Goal: Communication & Community: Participate in discussion

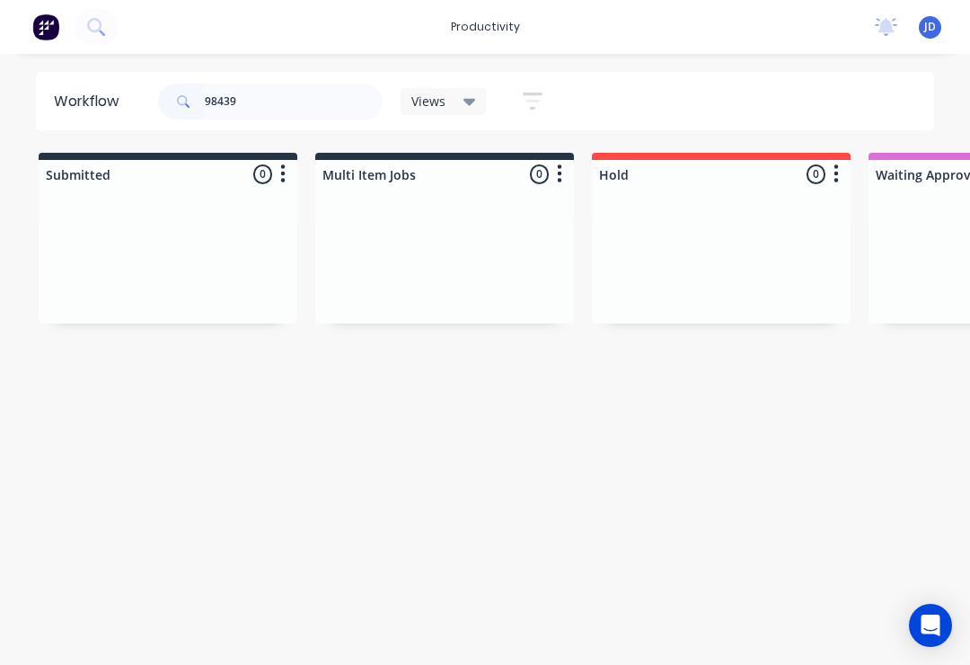
scroll to position [0, 4630]
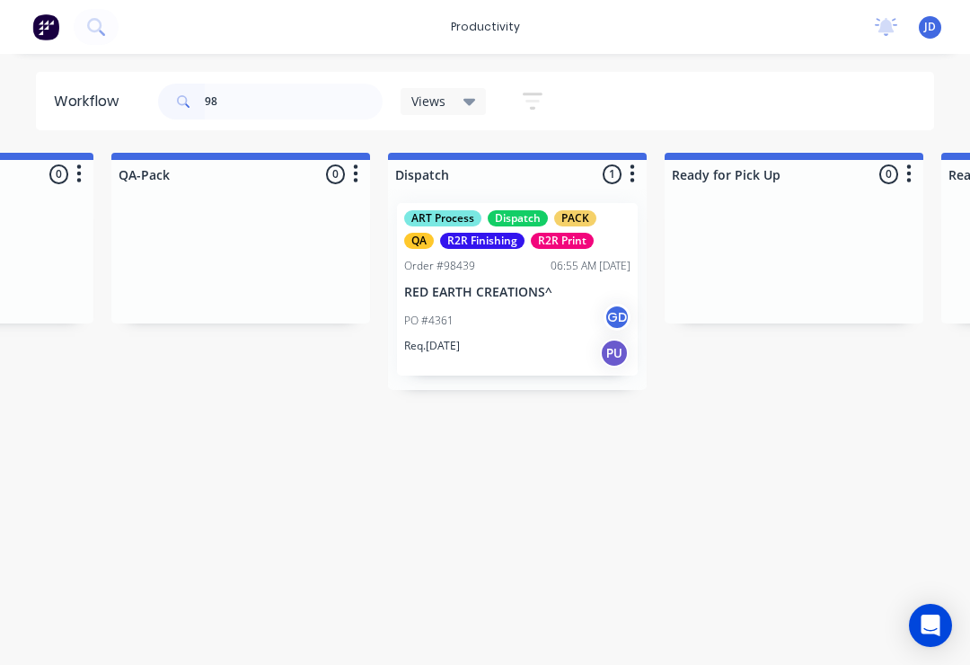
type input "9"
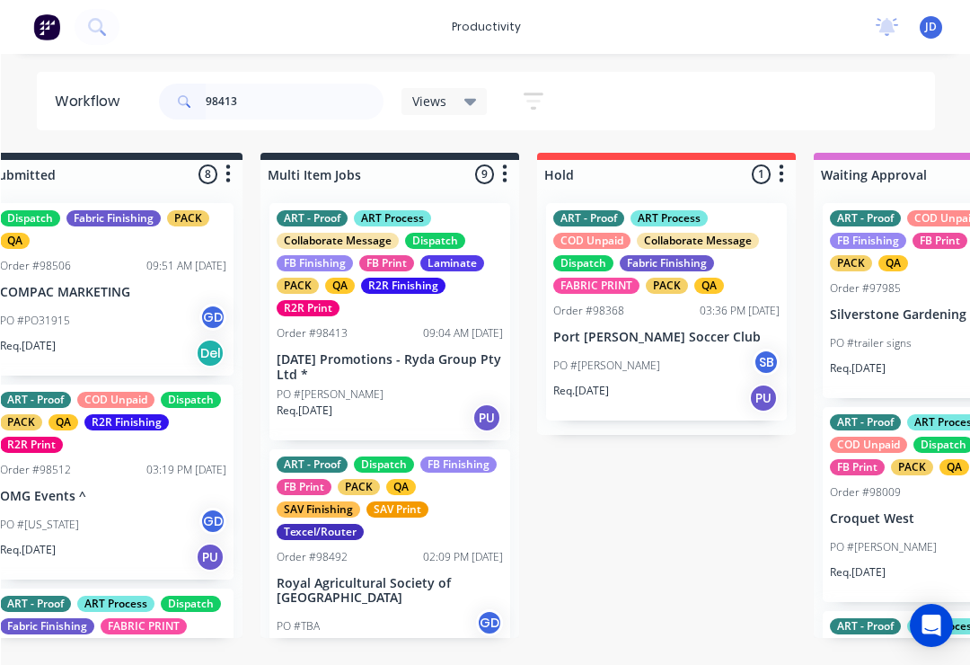
click at [394, 506] on div "SAV Print" at bounding box center [397, 509] width 62 height 16
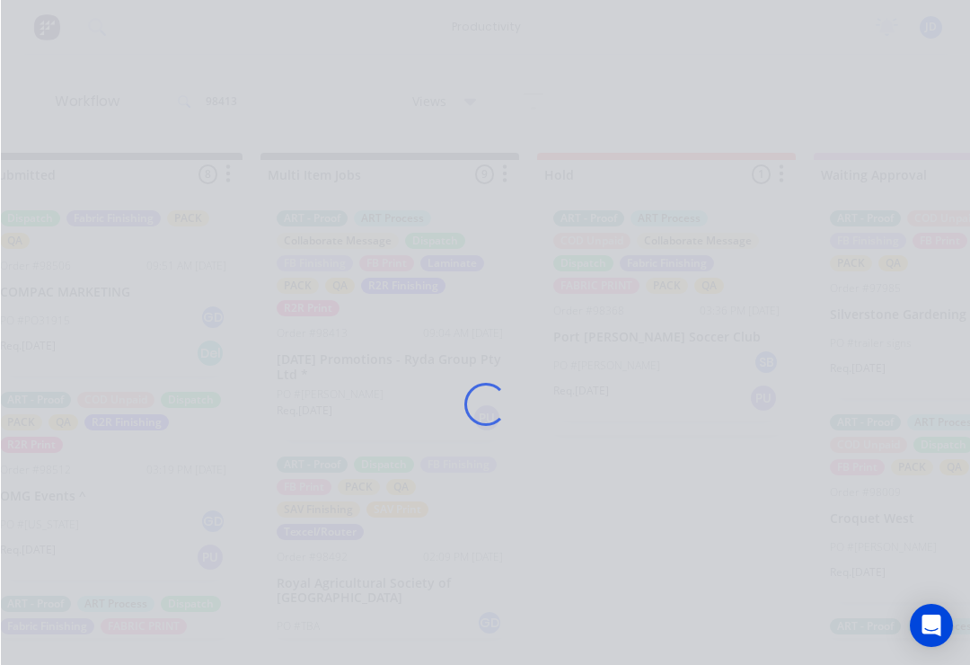
scroll to position [1, 55]
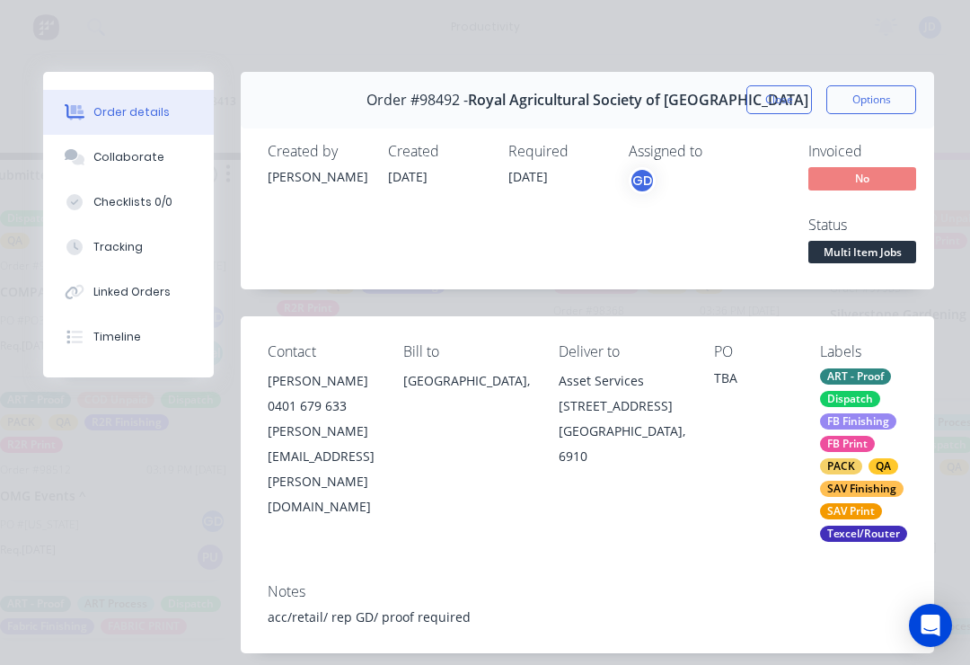
click at [773, 112] on button "Close" at bounding box center [779, 99] width 66 height 29
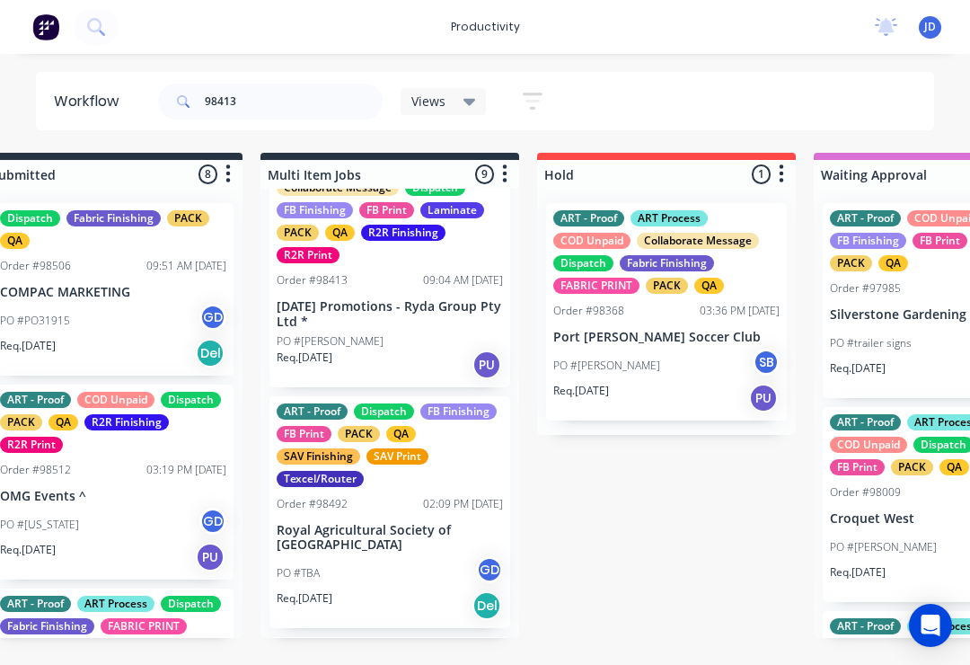
scroll to position [49, 0]
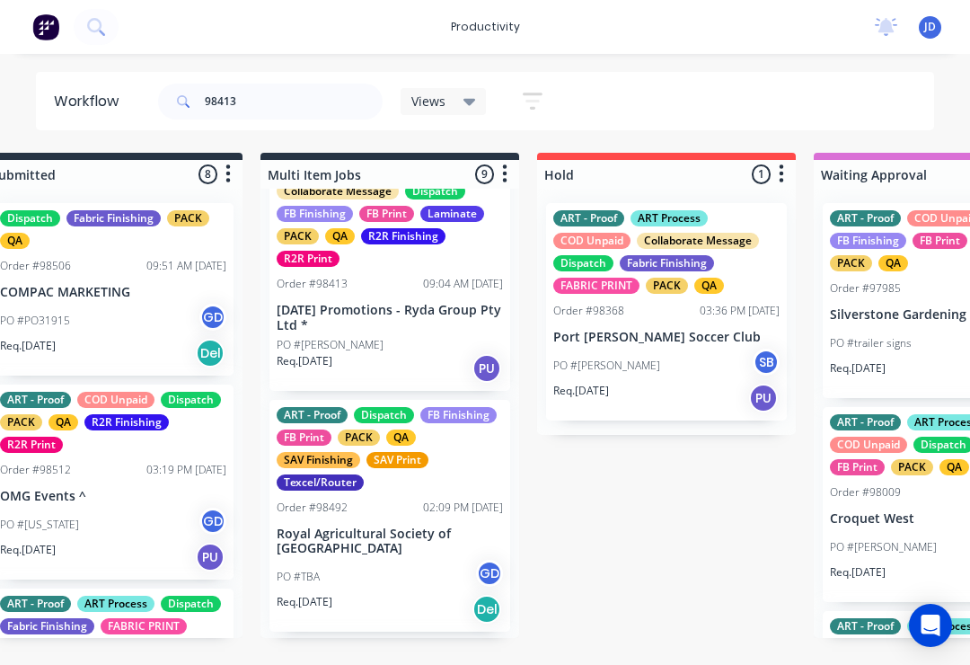
click at [418, 337] on div "PO #[PERSON_NAME]" at bounding box center [390, 345] width 226 height 16
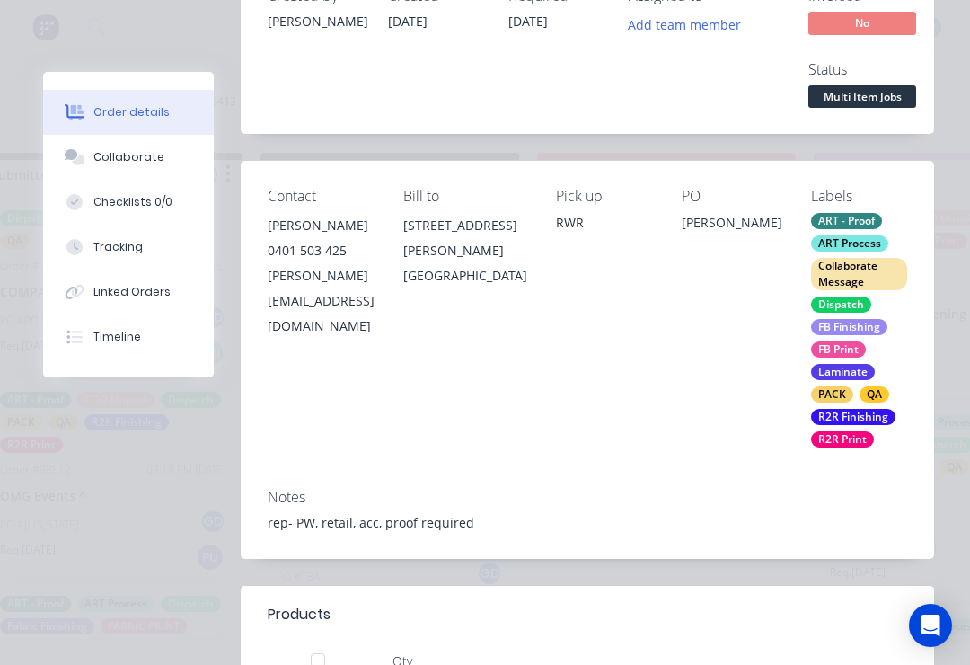
scroll to position [126, 0]
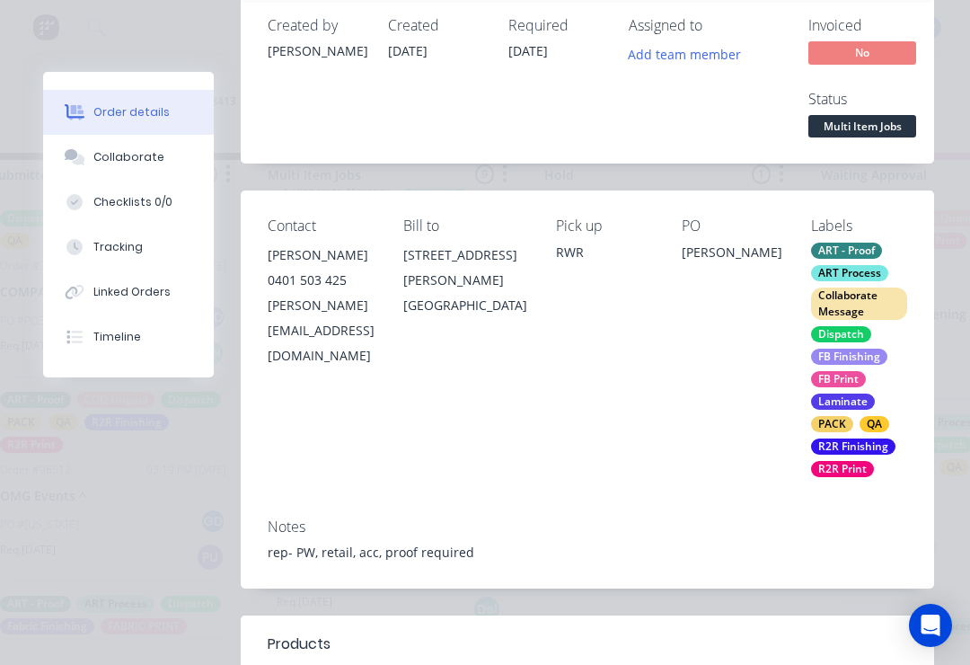
click at [878, 135] on span "Multi Item Jobs" at bounding box center [862, 126] width 108 height 22
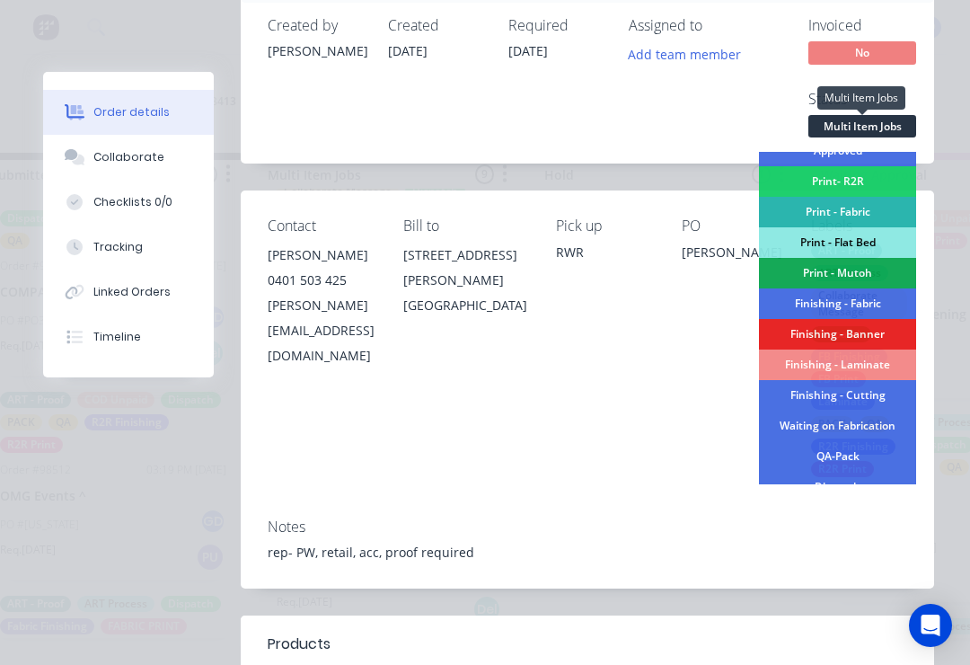
scroll to position [201, 0]
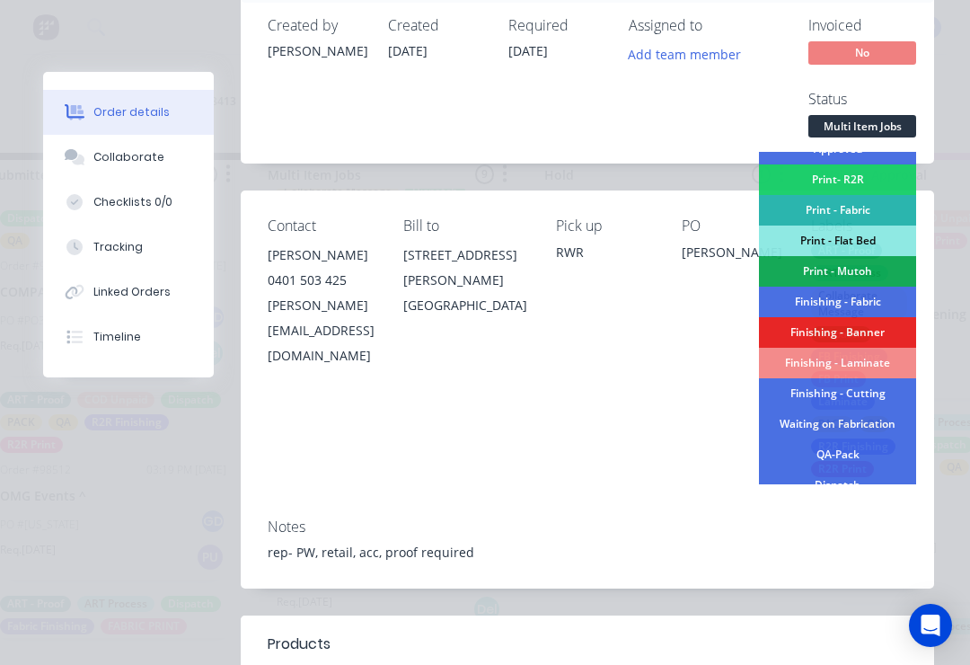
click at [870, 457] on div "QA-Pack" at bounding box center [837, 454] width 157 height 31
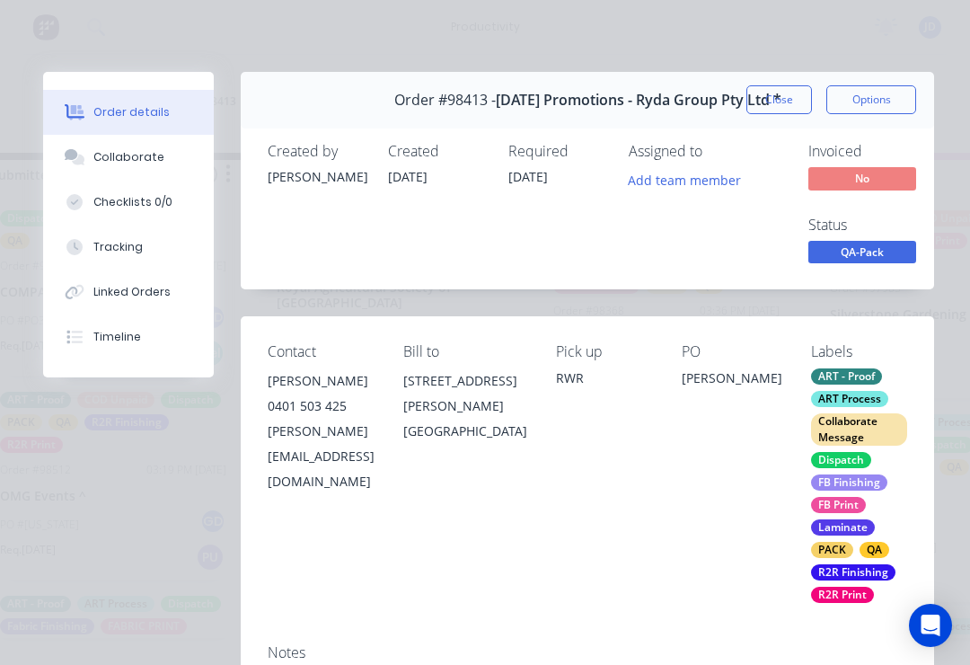
scroll to position [0, 0]
click at [789, 105] on button "Close" at bounding box center [779, 99] width 66 height 29
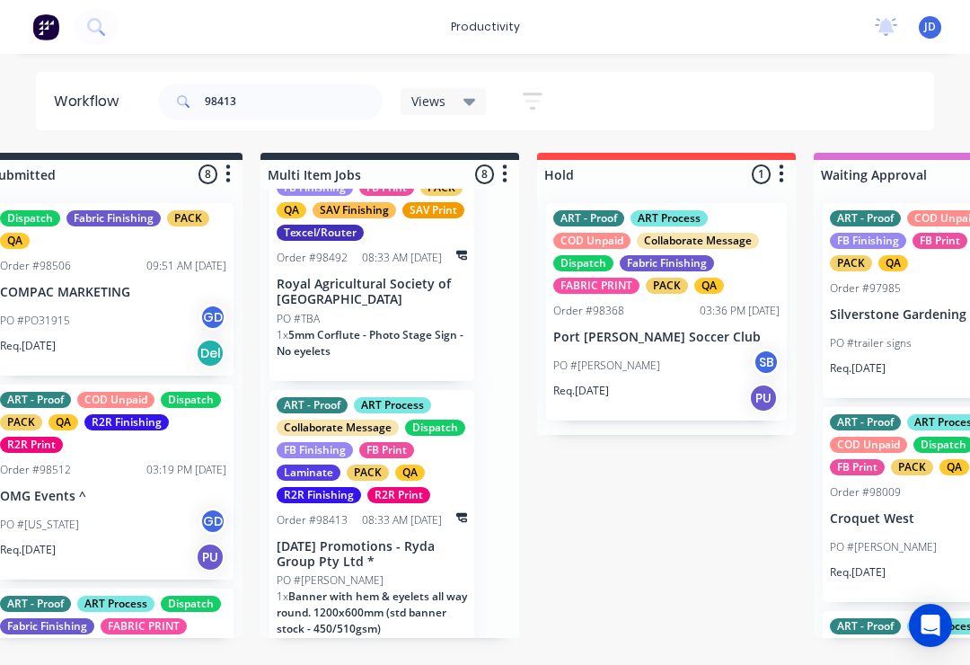
scroll to position [1403, 0]
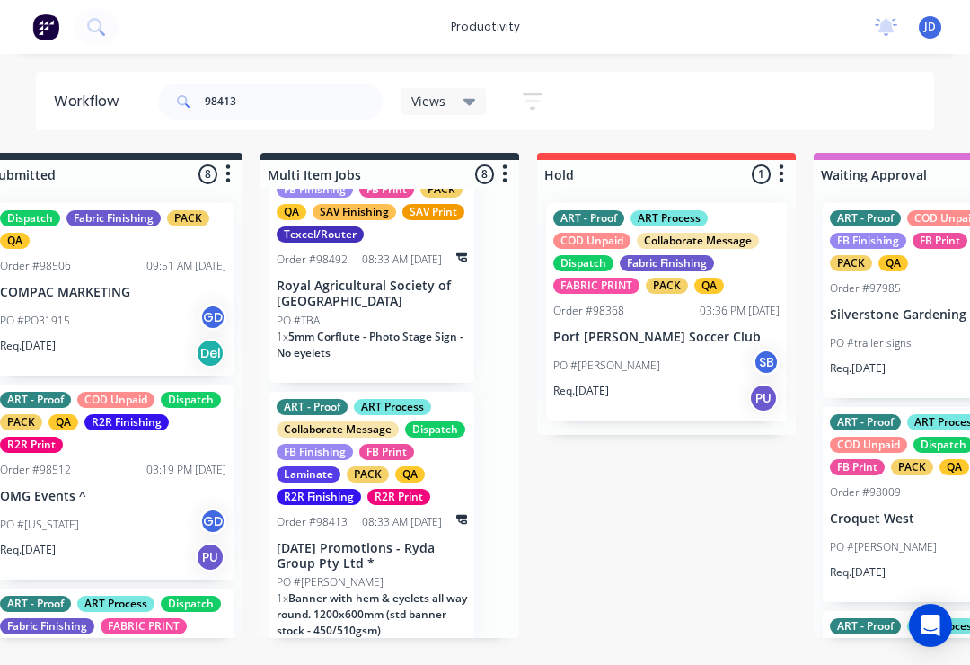
click at [370, 523] on div "ART - Proof ART Process Collaborate Message Dispatch FB Finishing FB Print Lami…" at bounding box center [371, 526] width 205 height 269
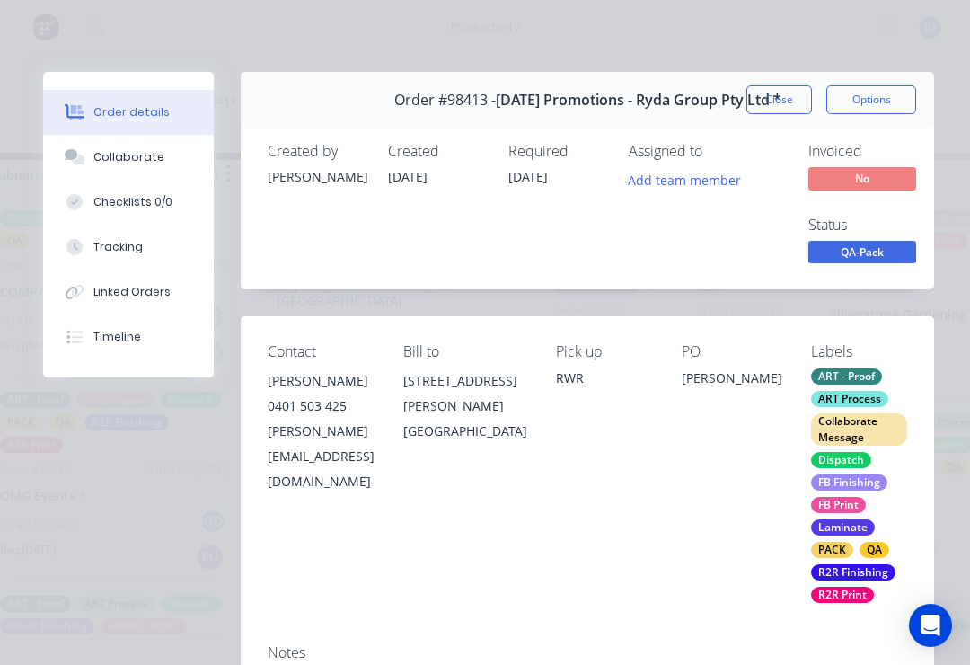
scroll to position [0, 0]
click at [167, 247] on button "Tracking" at bounding box center [128, 247] width 171 height 45
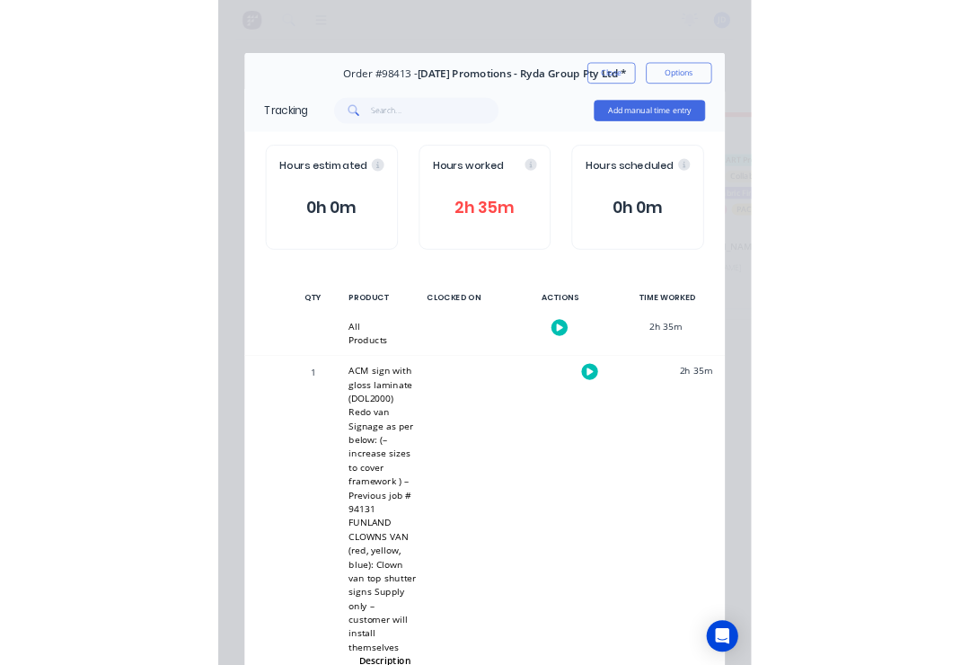
scroll to position [1, 152]
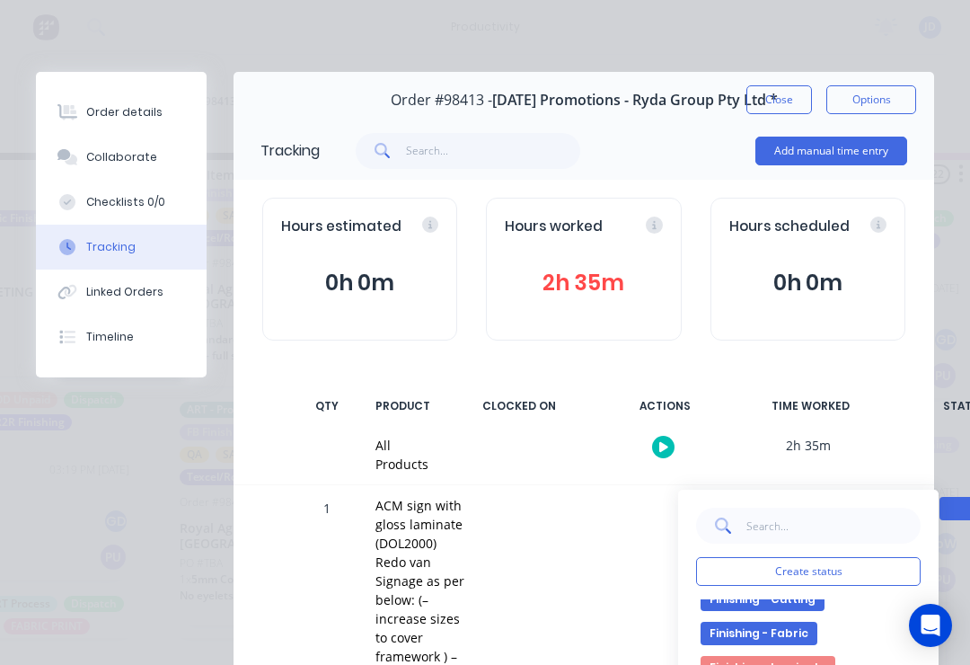
scroll to position [286, 0]
click at [833, 580] on button "Create status" at bounding box center [808, 571] width 225 height 29
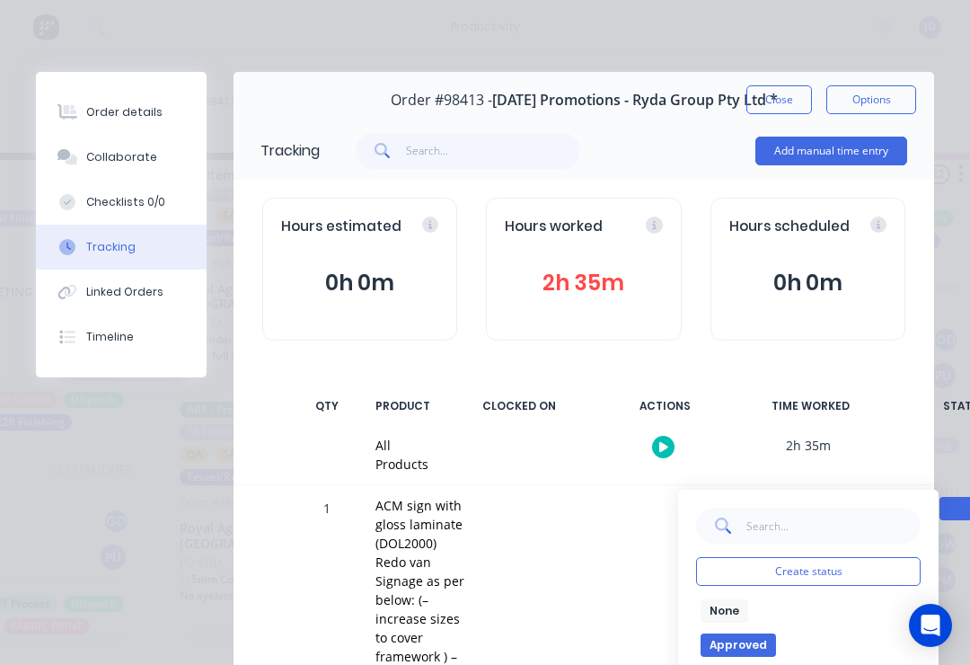
click at [729, 619] on button "None" at bounding box center [725, 610] width 48 height 23
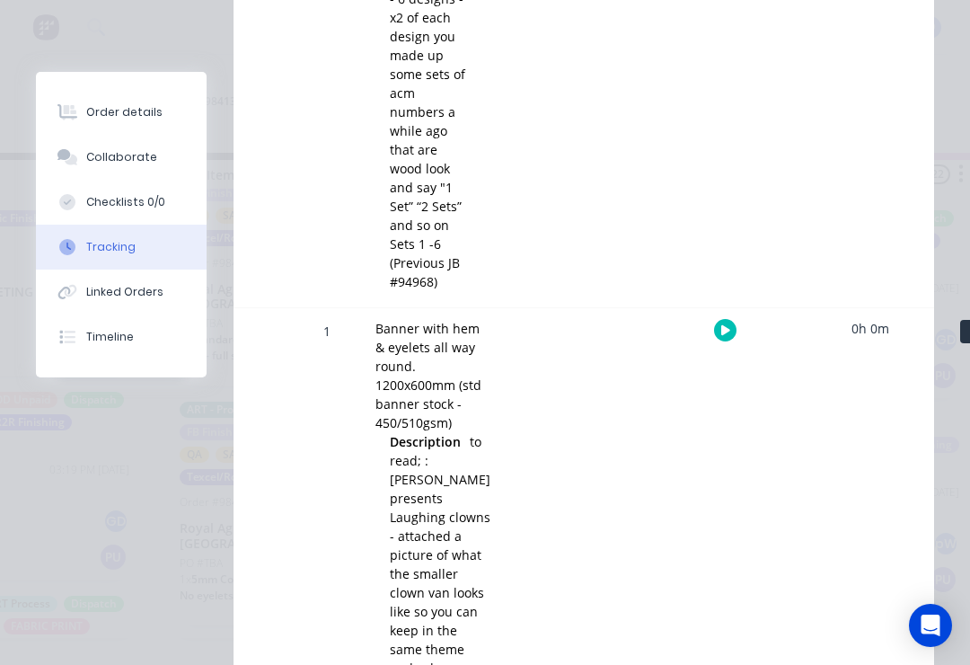
scroll to position [1900, 0]
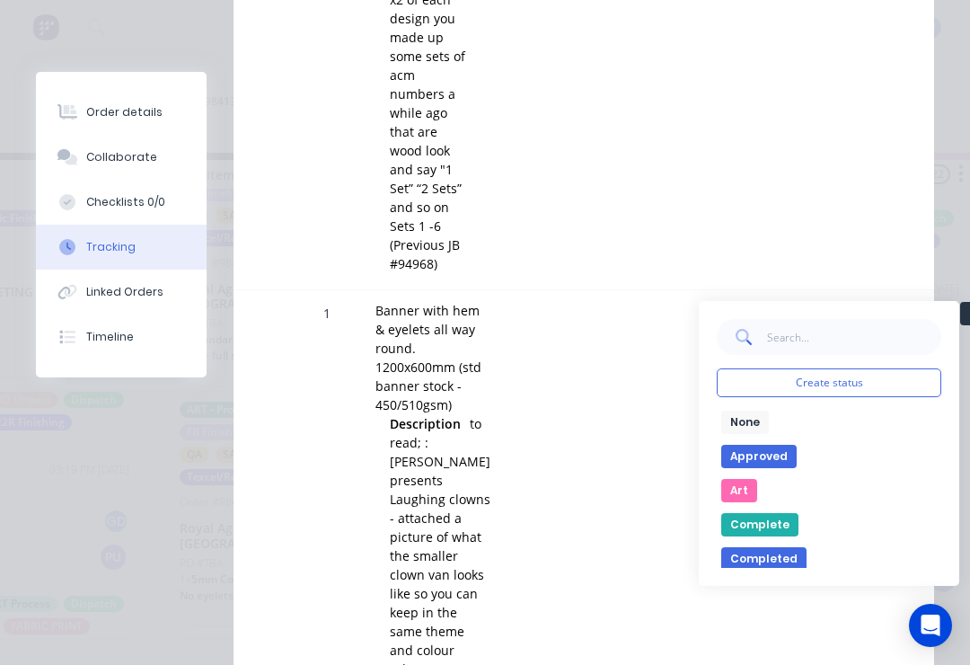
click at [737, 434] on button "None" at bounding box center [745, 421] width 48 height 23
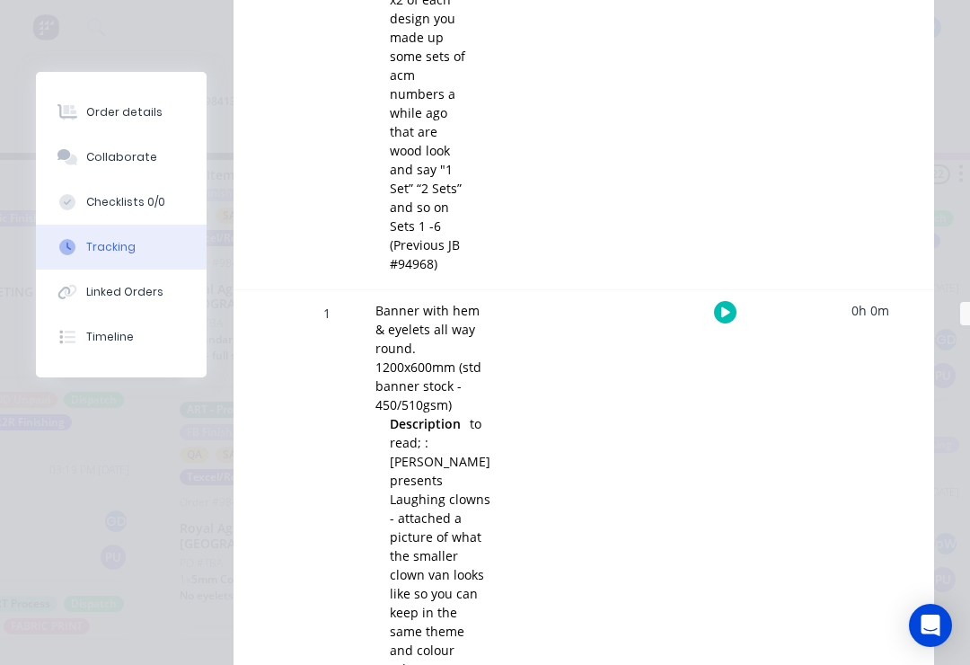
click at [850, 523] on div "1 Banner with hem & eyelets all way round. 1200x600mm (std banner stock - 450/5…" at bounding box center [584, 492] width 701 height 404
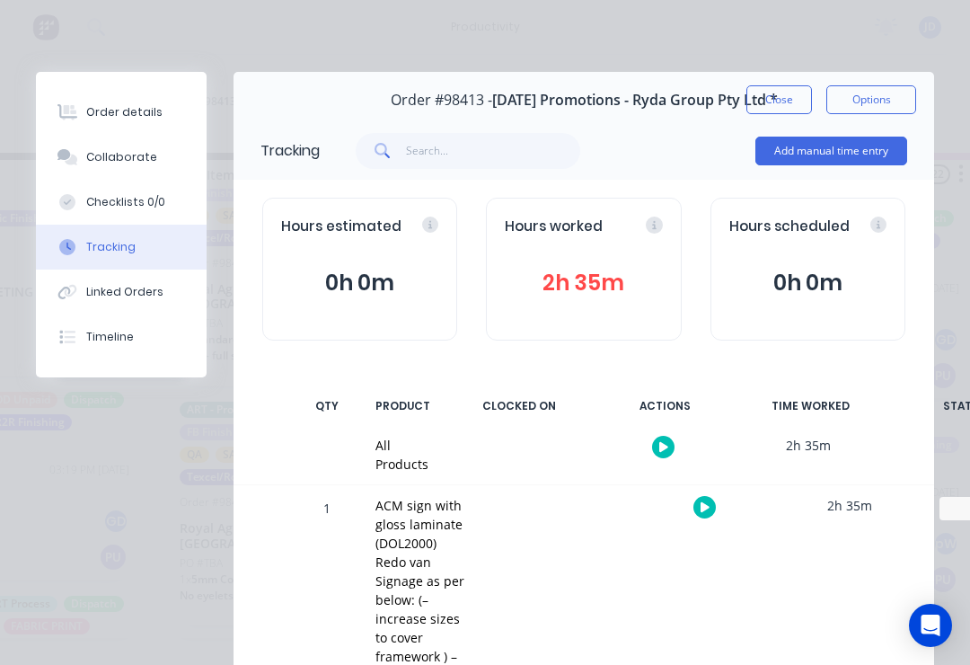
scroll to position [0, 0]
click at [794, 99] on button "Close" at bounding box center [779, 99] width 66 height 29
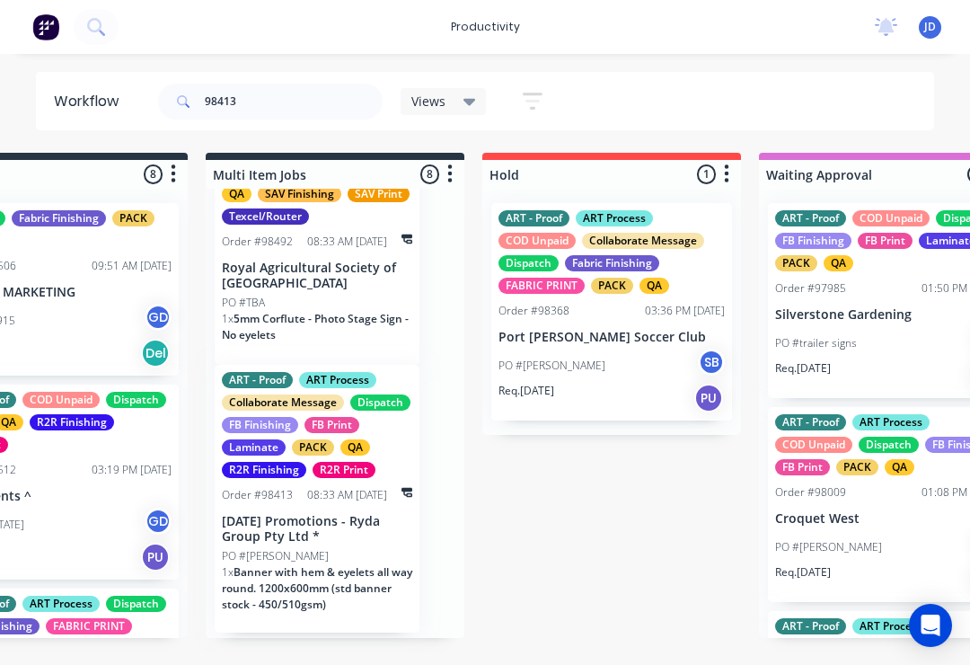
scroll to position [1403, 0]
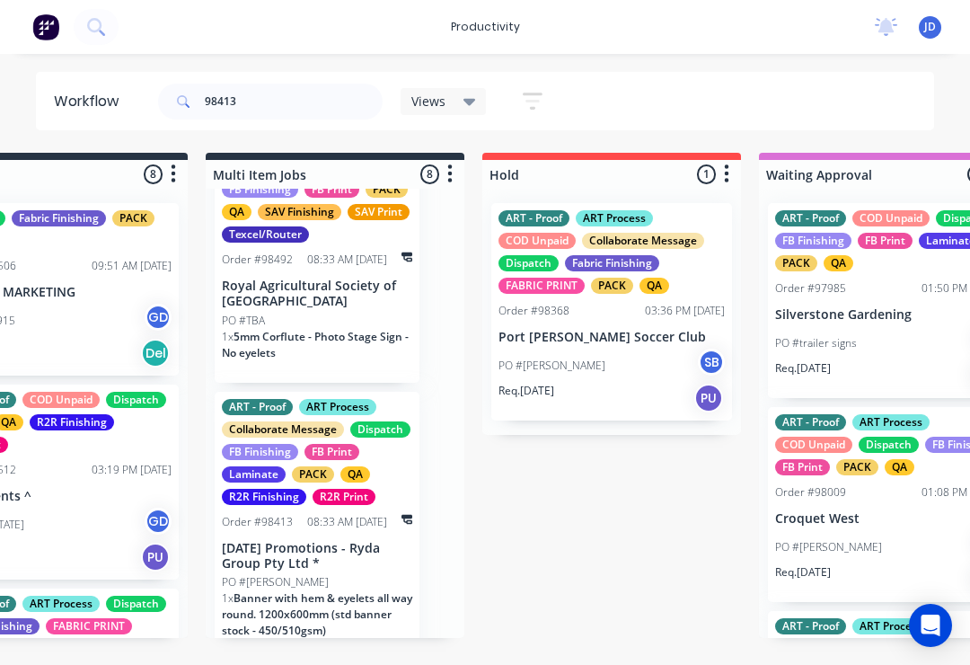
click at [330, 559] on p "[DATE] Promotions - Ryda Group Pty Ltd *" at bounding box center [317, 556] width 190 height 31
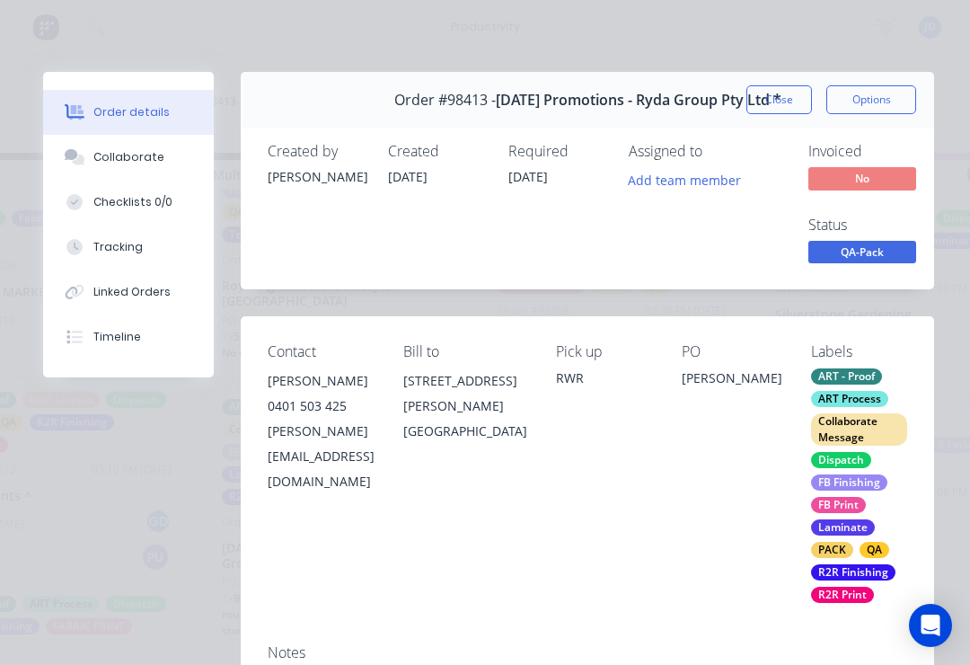
click at [152, 260] on button "Tracking" at bounding box center [128, 247] width 171 height 45
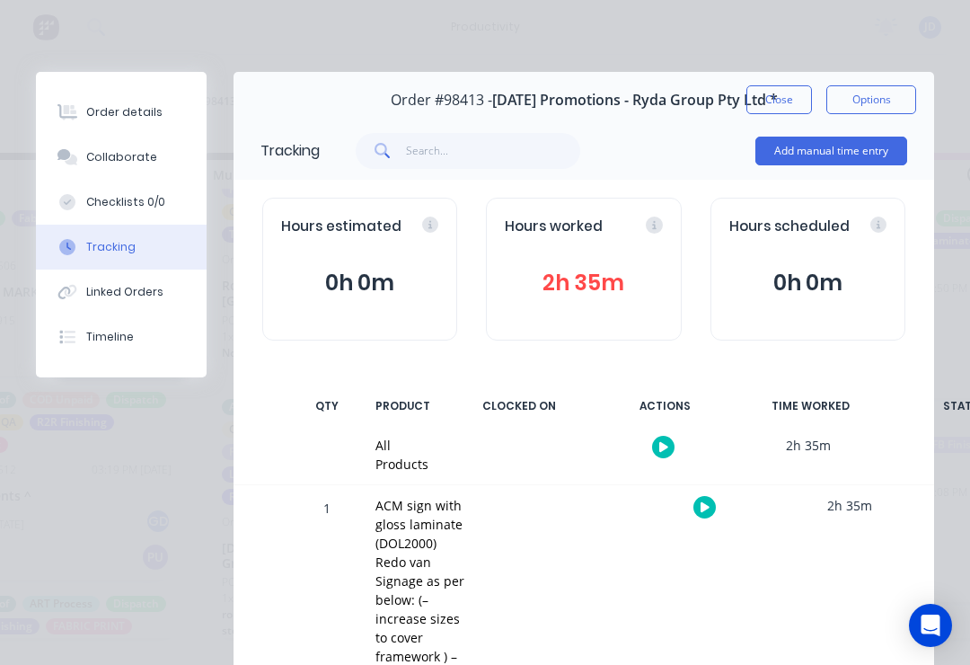
scroll to position [2, 0]
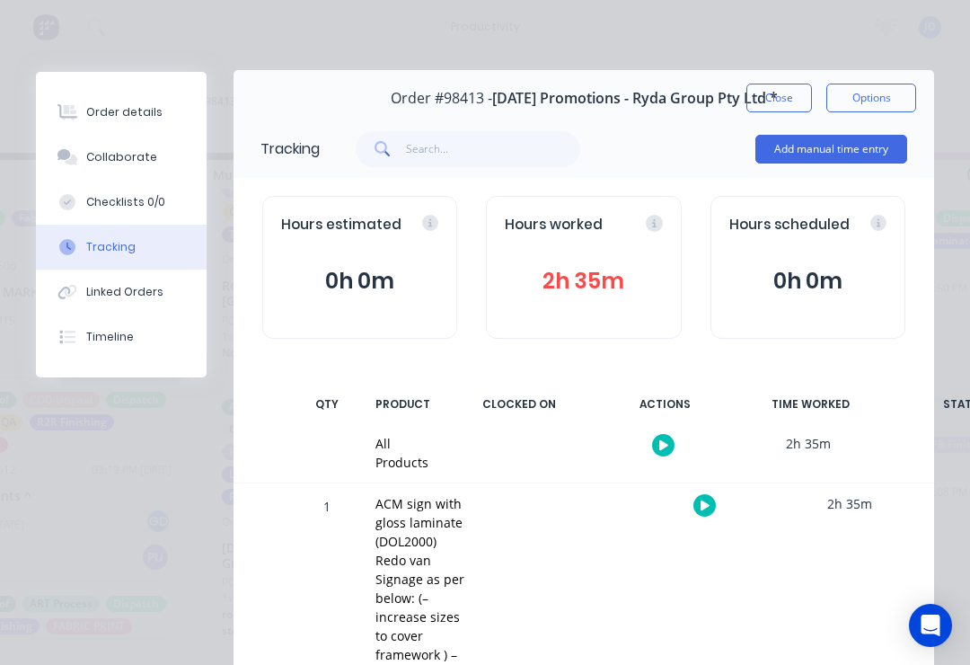
click at [772, 99] on button "Close" at bounding box center [779, 98] width 66 height 29
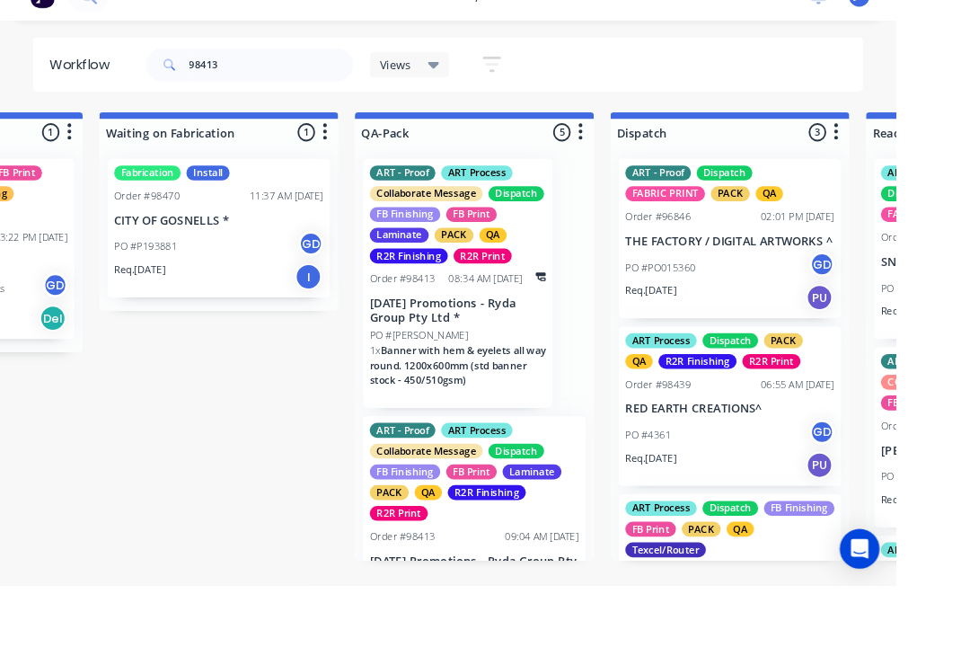
scroll to position [1, 4357]
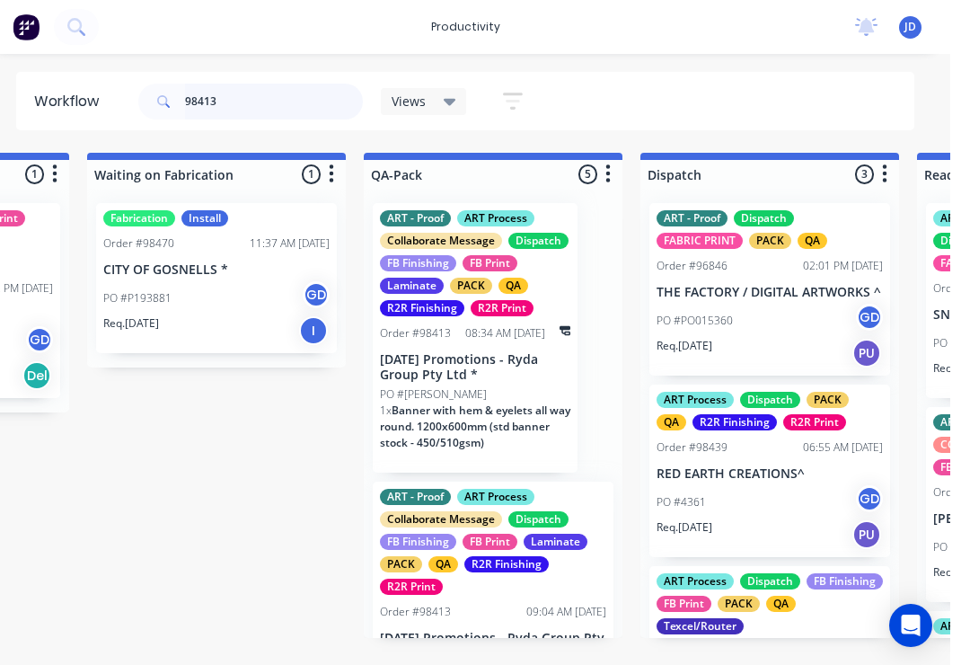
click at [272, 109] on input "98413" at bounding box center [294, 102] width 178 height 36
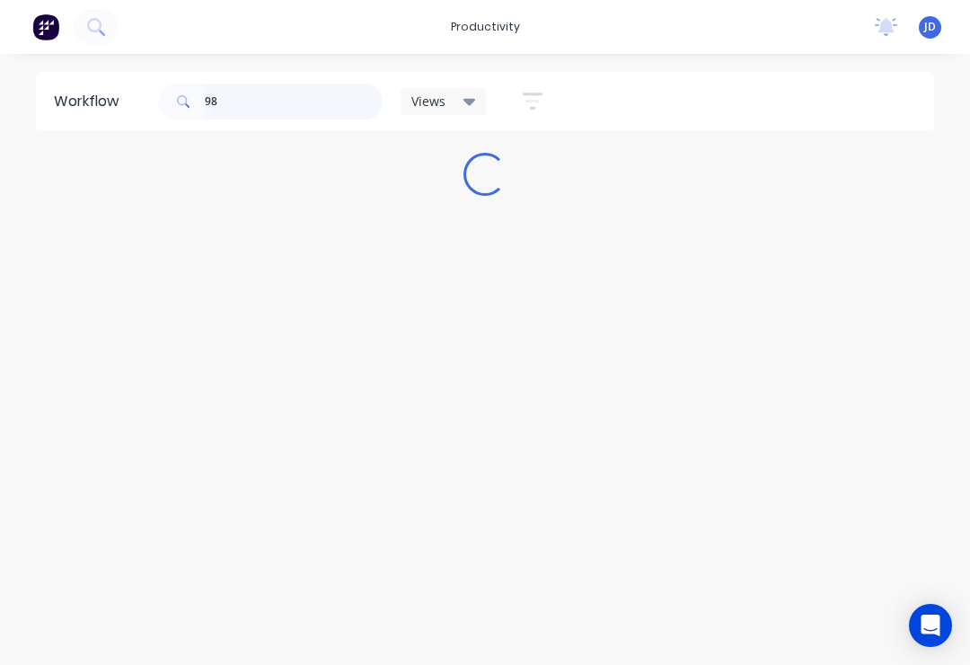
scroll to position [0, 0]
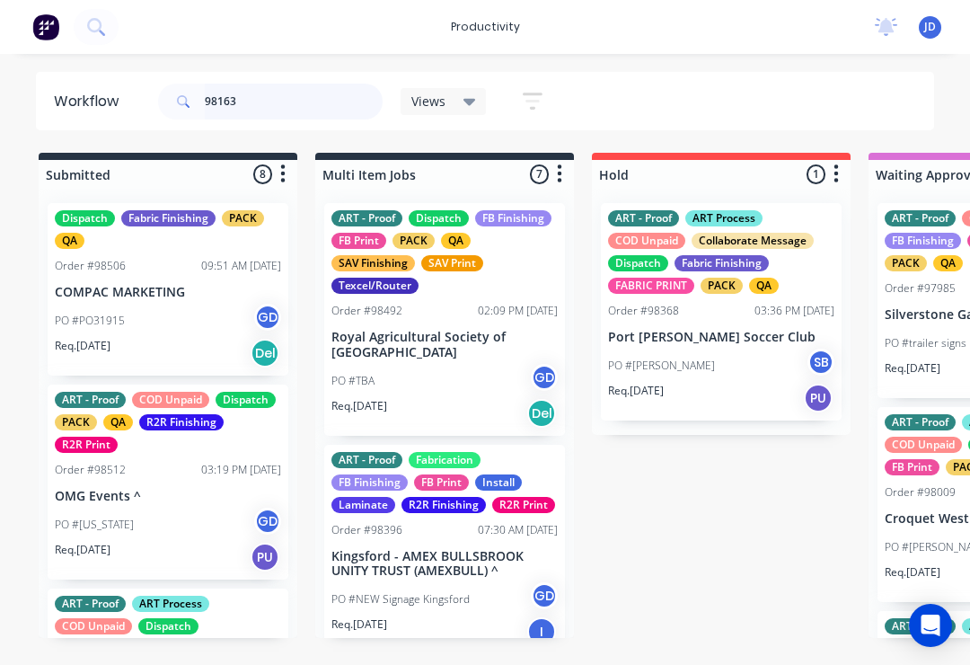
click at [286, 117] on input "98163" at bounding box center [294, 102] width 178 height 36
type input "98163"
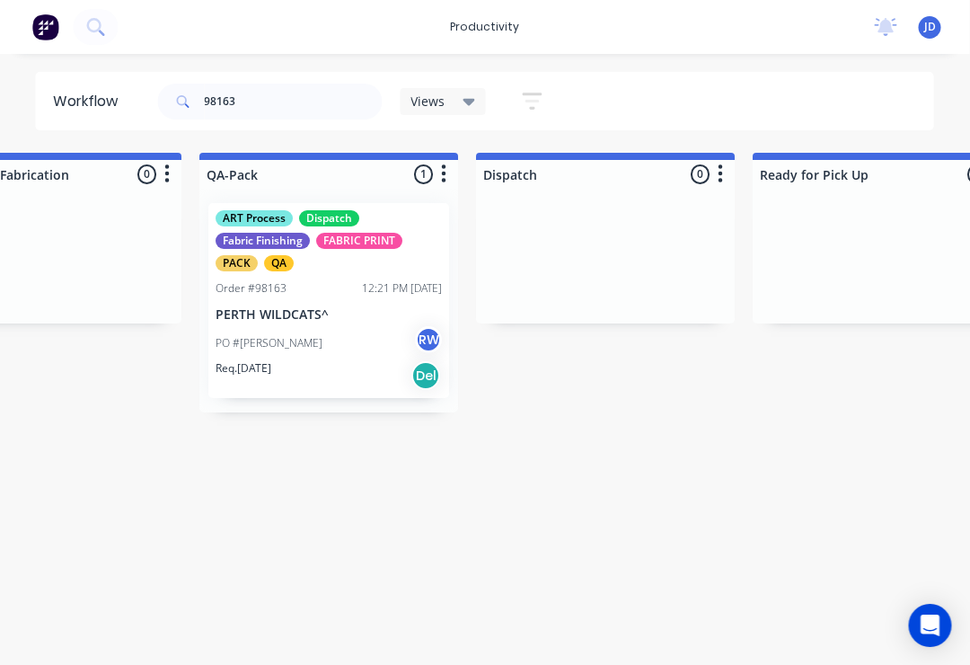
click at [334, 330] on div "PO #[PERSON_NAME]" at bounding box center [329, 343] width 226 height 34
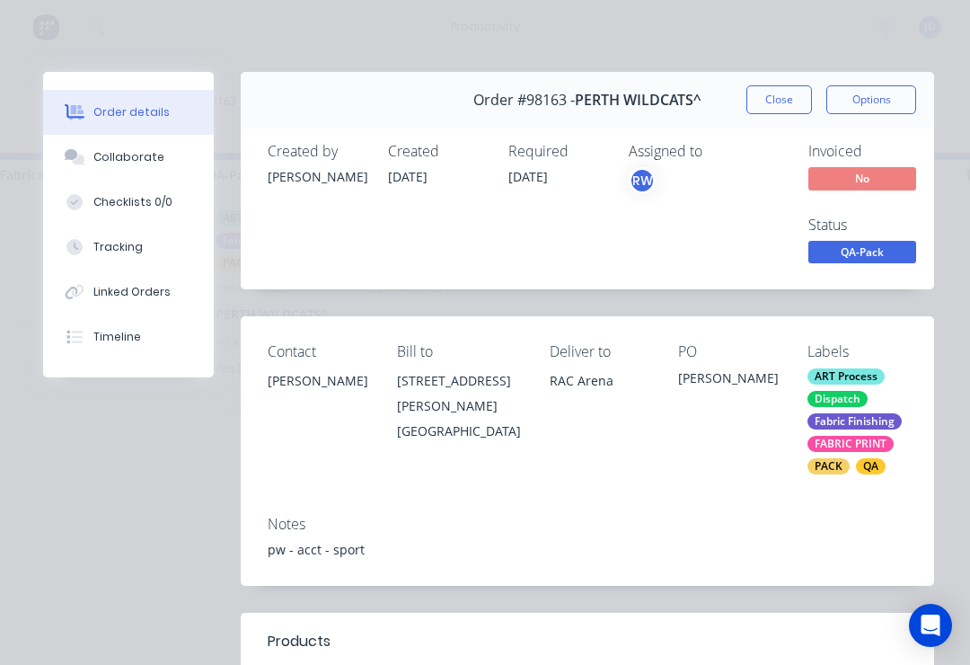
click at [140, 170] on button "Collaborate" at bounding box center [128, 157] width 171 height 45
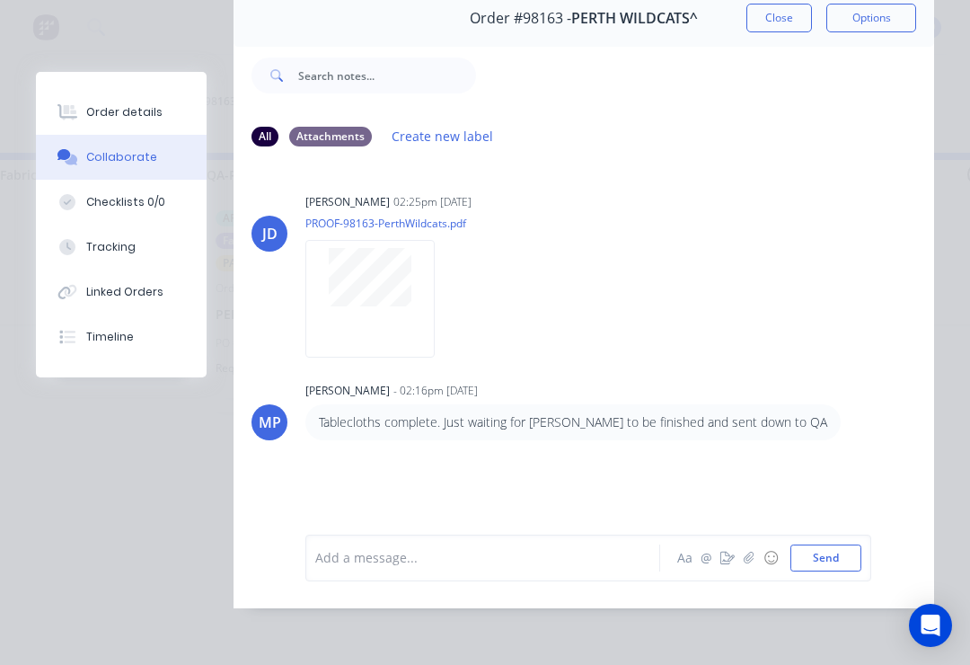
scroll to position [109, 0]
click at [754, 555] on icon "button" at bounding box center [749, 557] width 11 height 13
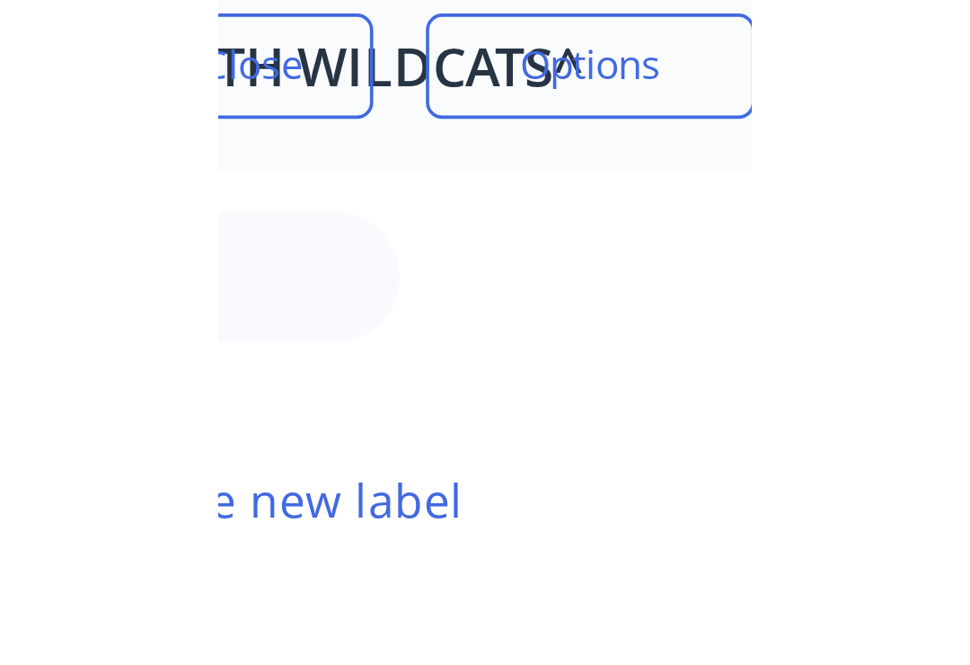
scroll to position [0, 0]
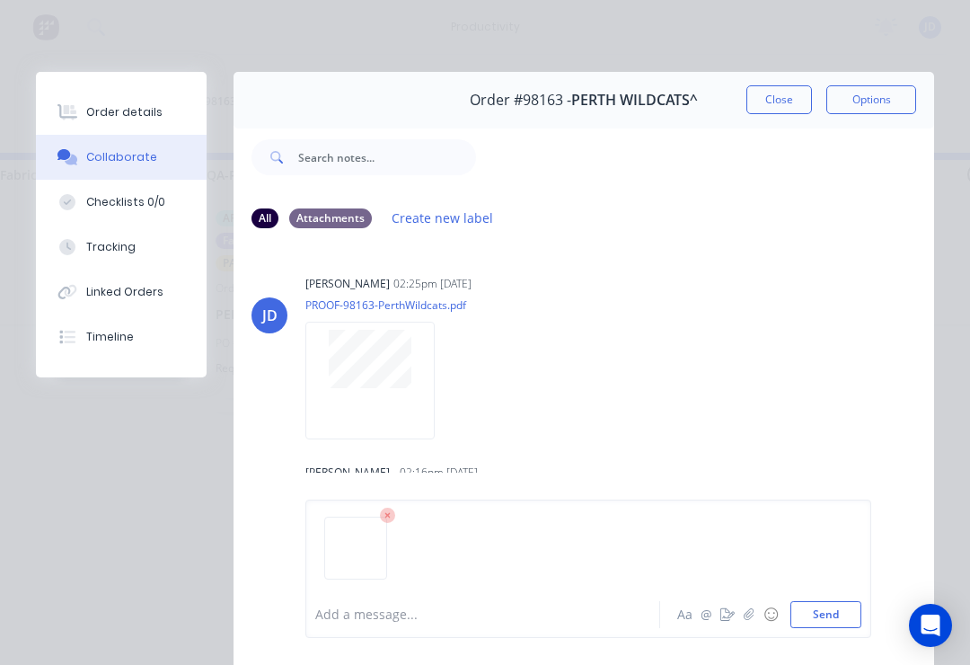
click at [853, 619] on button "Send" at bounding box center [825, 614] width 71 height 27
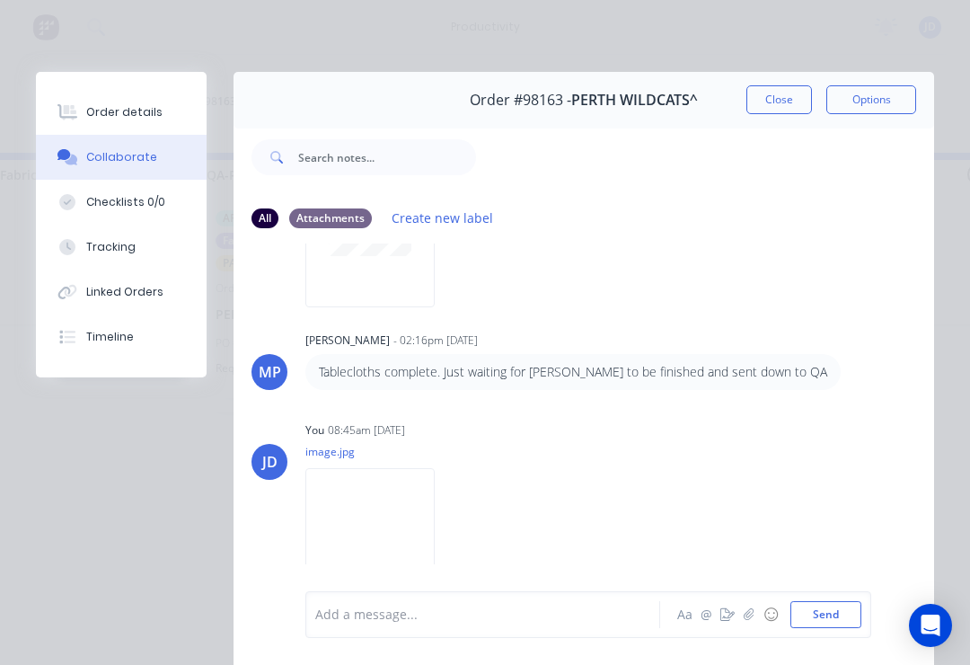
scroll to position [131, 0]
click at [753, 622] on button "button" at bounding box center [749, 615] width 22 height 22
click at [867, 606] on div "Add a message... Aa @ ☺ Send" at bounding box center [588, 568] width 566 height 138
click at [847, 609] on button "Send" at bounding box center [825, 614] width 71 height 27
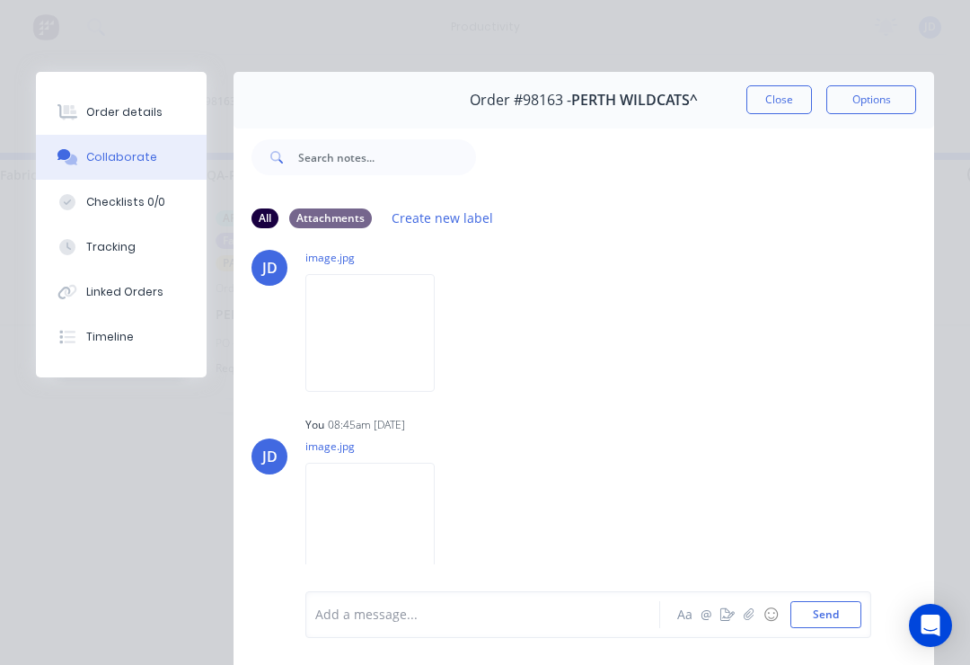
scroll to position [327, 0]
click at [781, 101] on button "Close" at bounding box center [779, 99] width 66 height 29
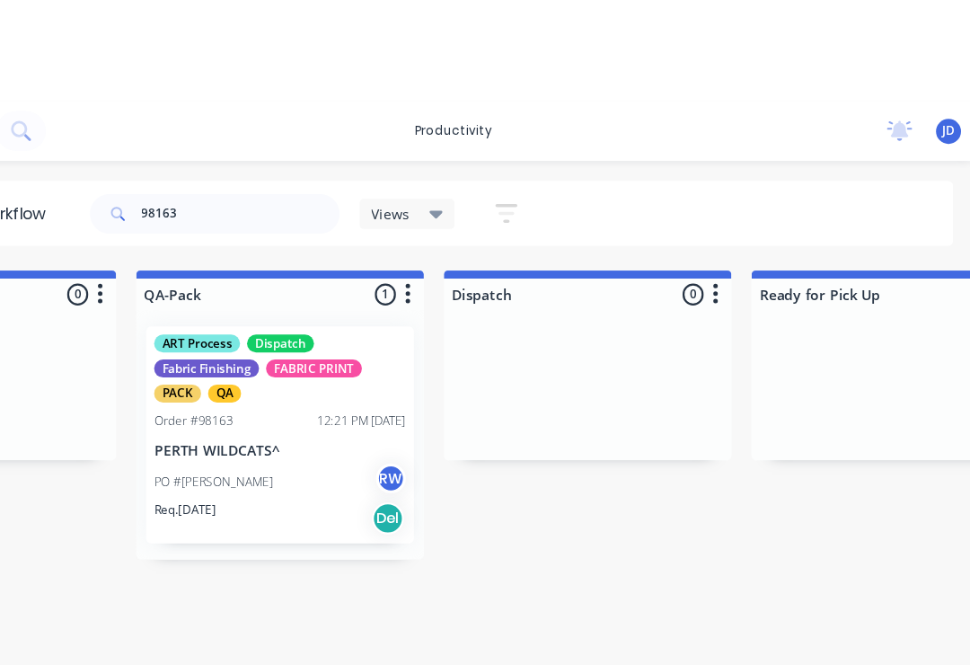
scroll to position [0, 4562]
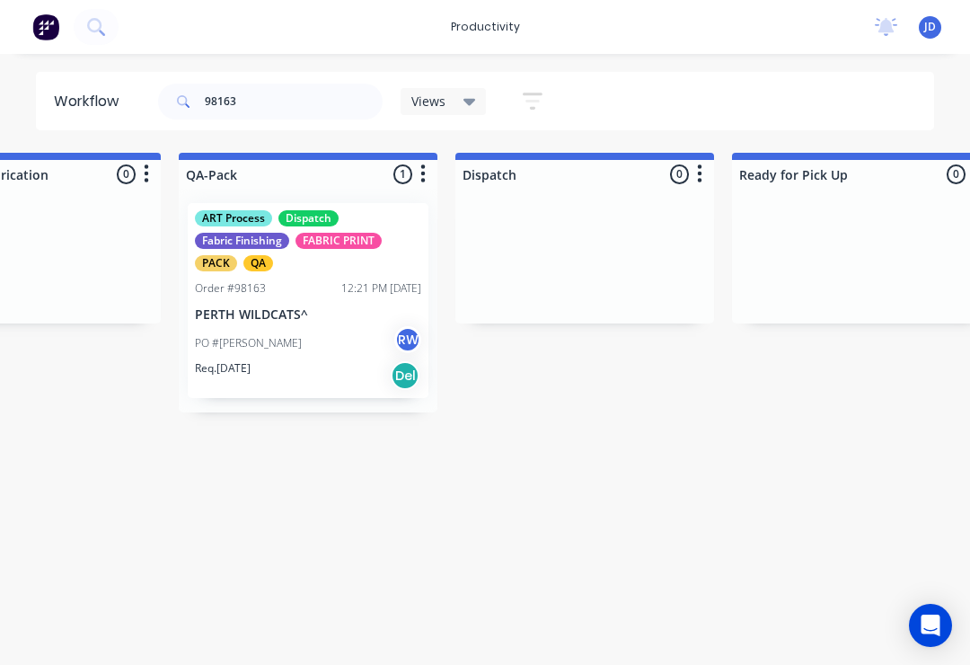
click at [332, 348] on div "PO #[PERSON_NAME]" at bounding box center [308, 343] width 226 height 34
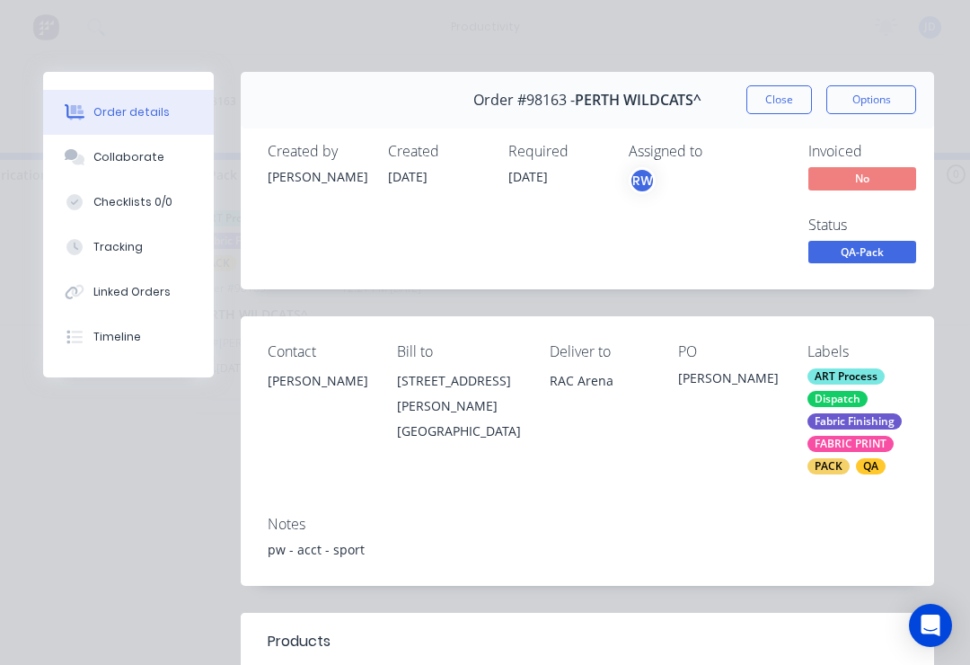
click at [157, 160] on button "Collaborate" at bounding box center [128, 157] width 171 height 45
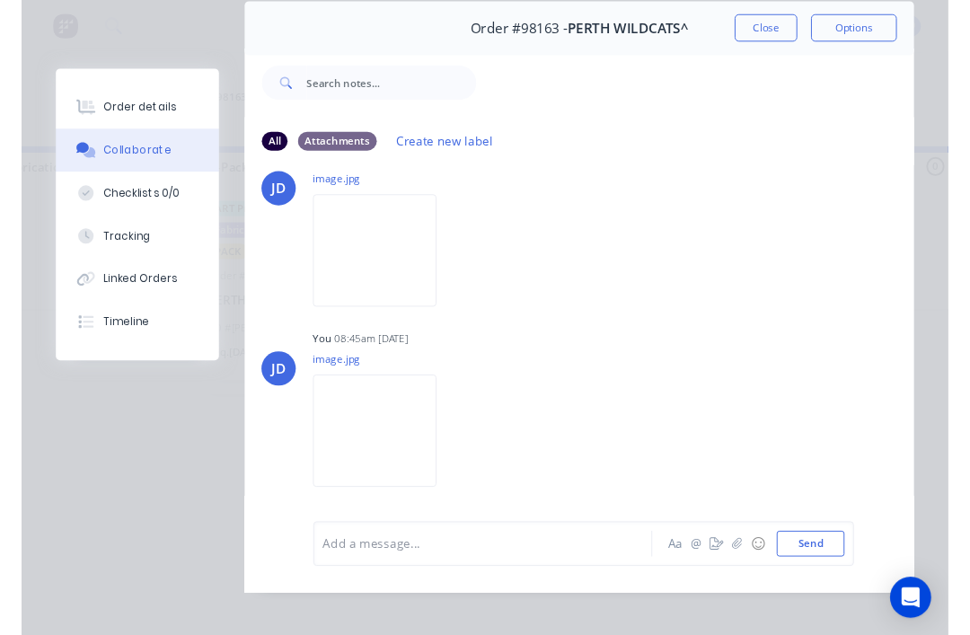
scroll to position [73, 0]
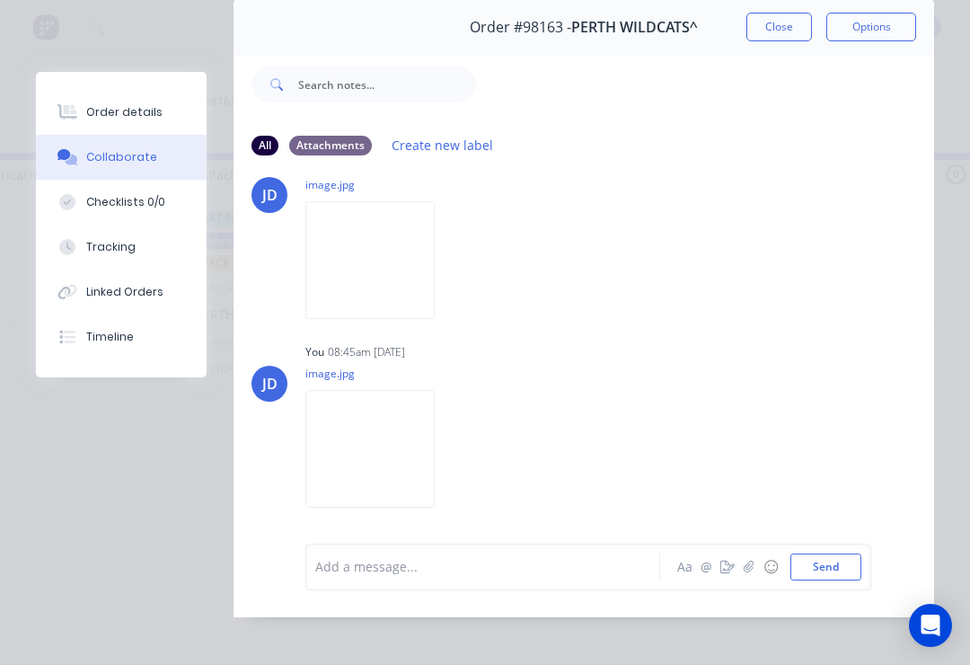
click at [389, 471] on img at bounding box center [369, 449] width 129 height 118
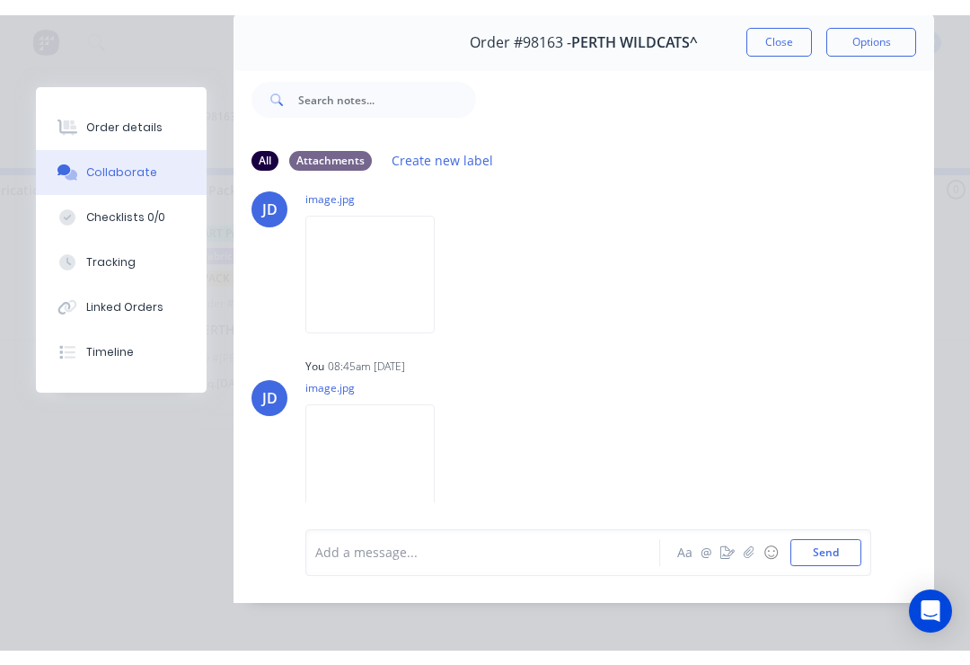
scroll to position [0, 4561]
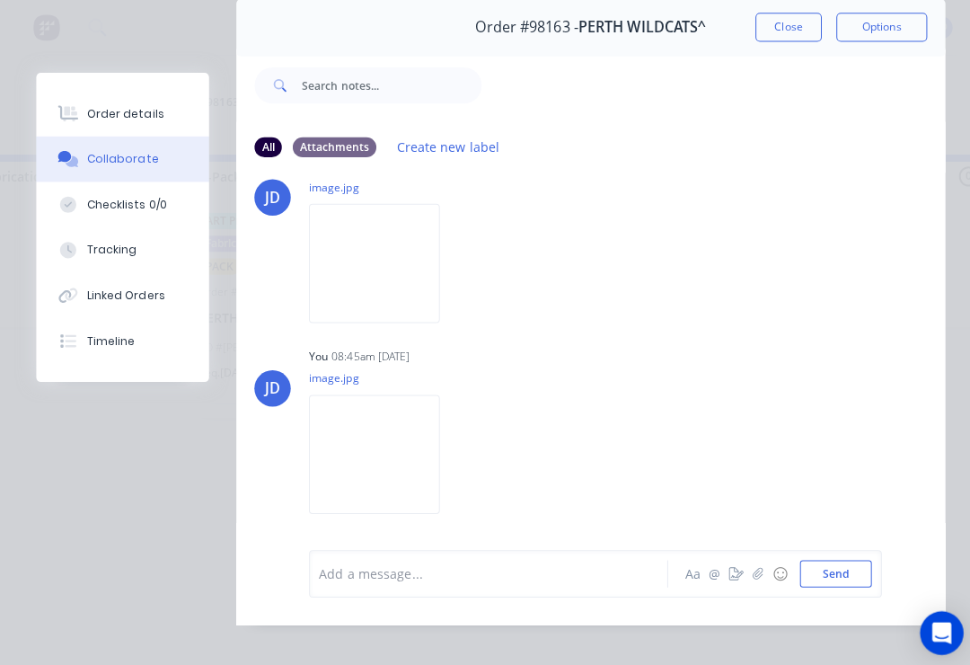
click at [0, 0] on icon "button" at bounding box center [0, 0] width 0 height 0
click at [0, 0] on button "Delete" at bounding box center [0, 0] width 0 height 0
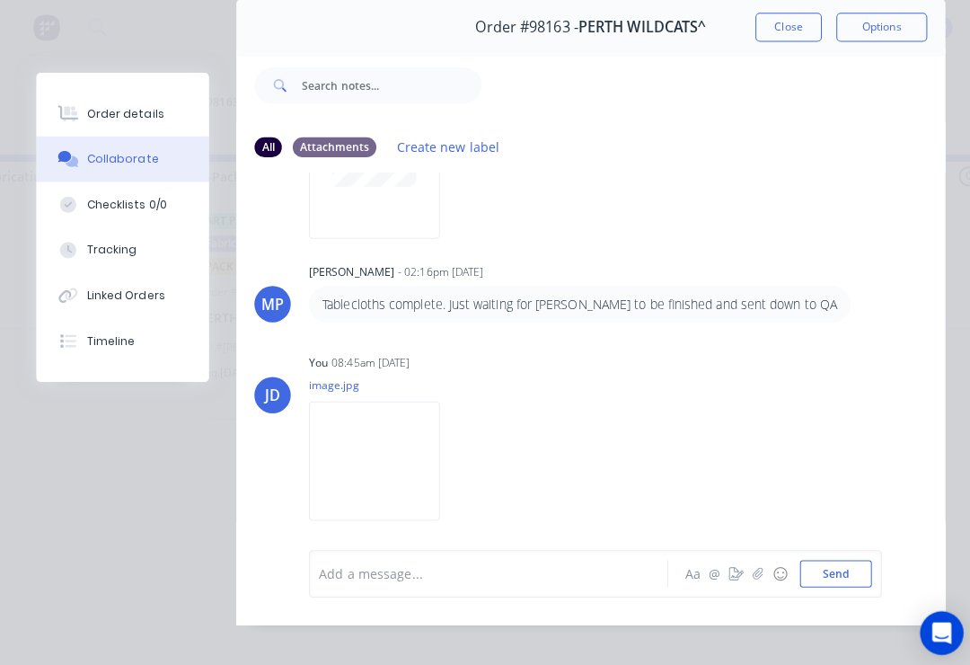
click at [402, 464] on img at bounding box center [369, 455] width 129 height 118
click at [752, 577] on button "button" at bounding box center [749, 567] width 22 height 22
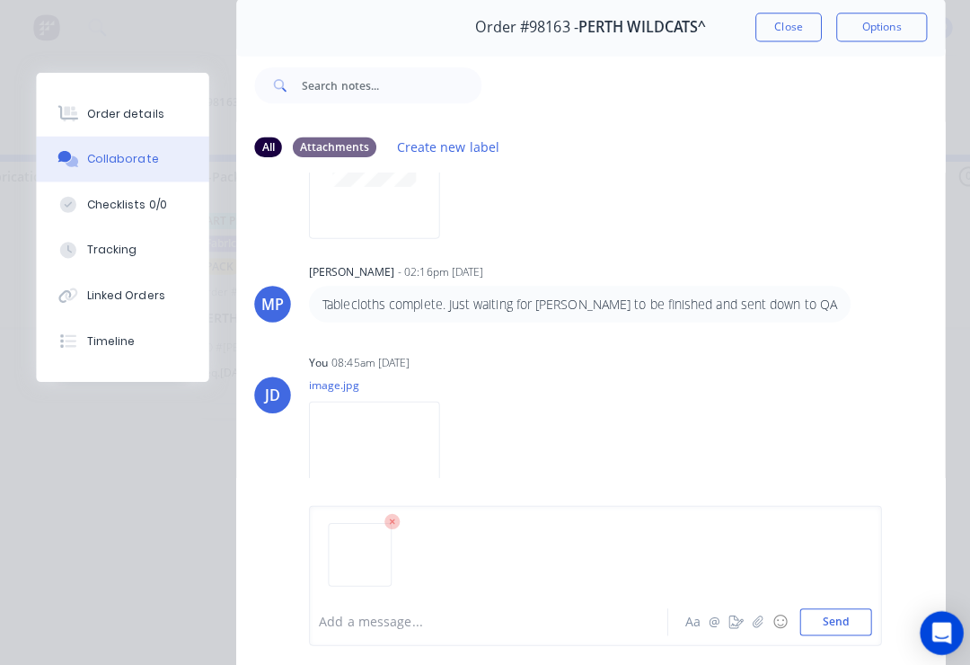
click at [843, 610] on button "Send" at bounding box center [825, 614] width 71 height 27
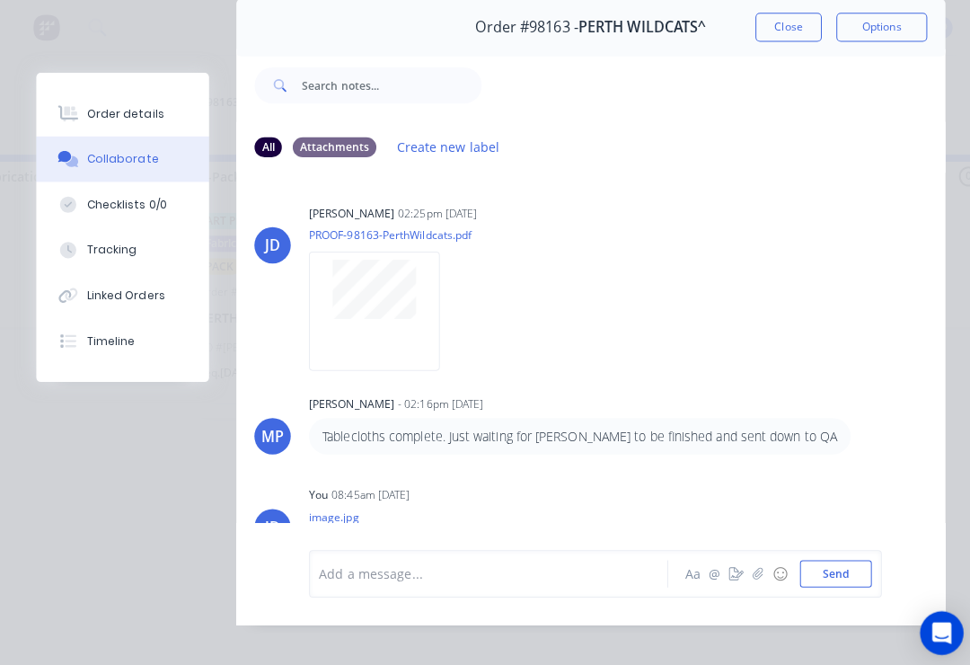
scroll to position [-3, 0]
click at [786, 34] on button "Close" at bounding box center [779, 27] width 66 height 29
